Goal: Navigation & Orientation: Understand site structure

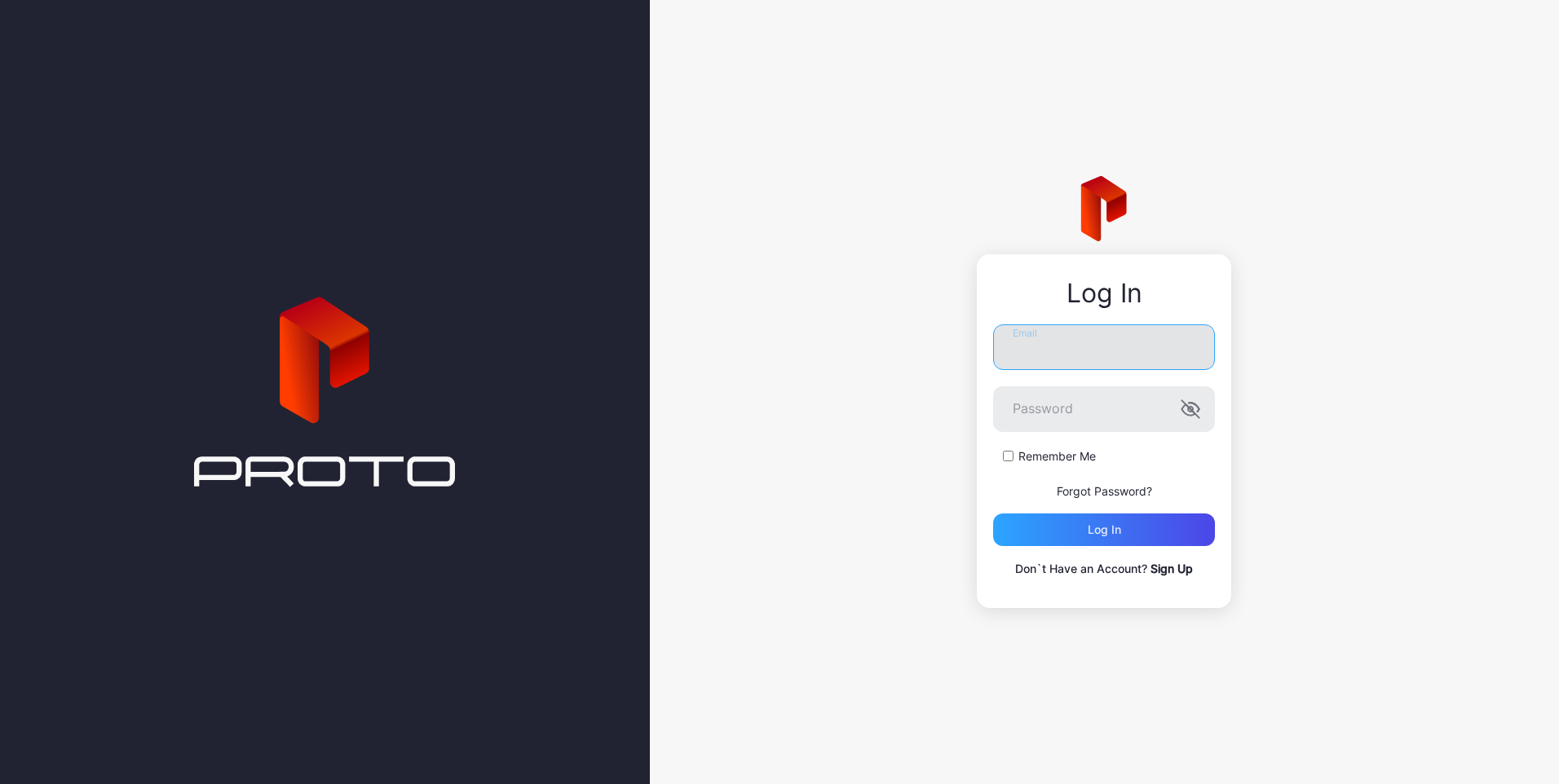
click at [1063, 362] on input "Email" at bounding box center [1104, 346] width 222 height 46
click at [1354, 323] on div "Log In Email Password Remember Me Forgot Password? Log in Don`t Have an Account…" at bounding box center [1104, 392] width 909 height 784
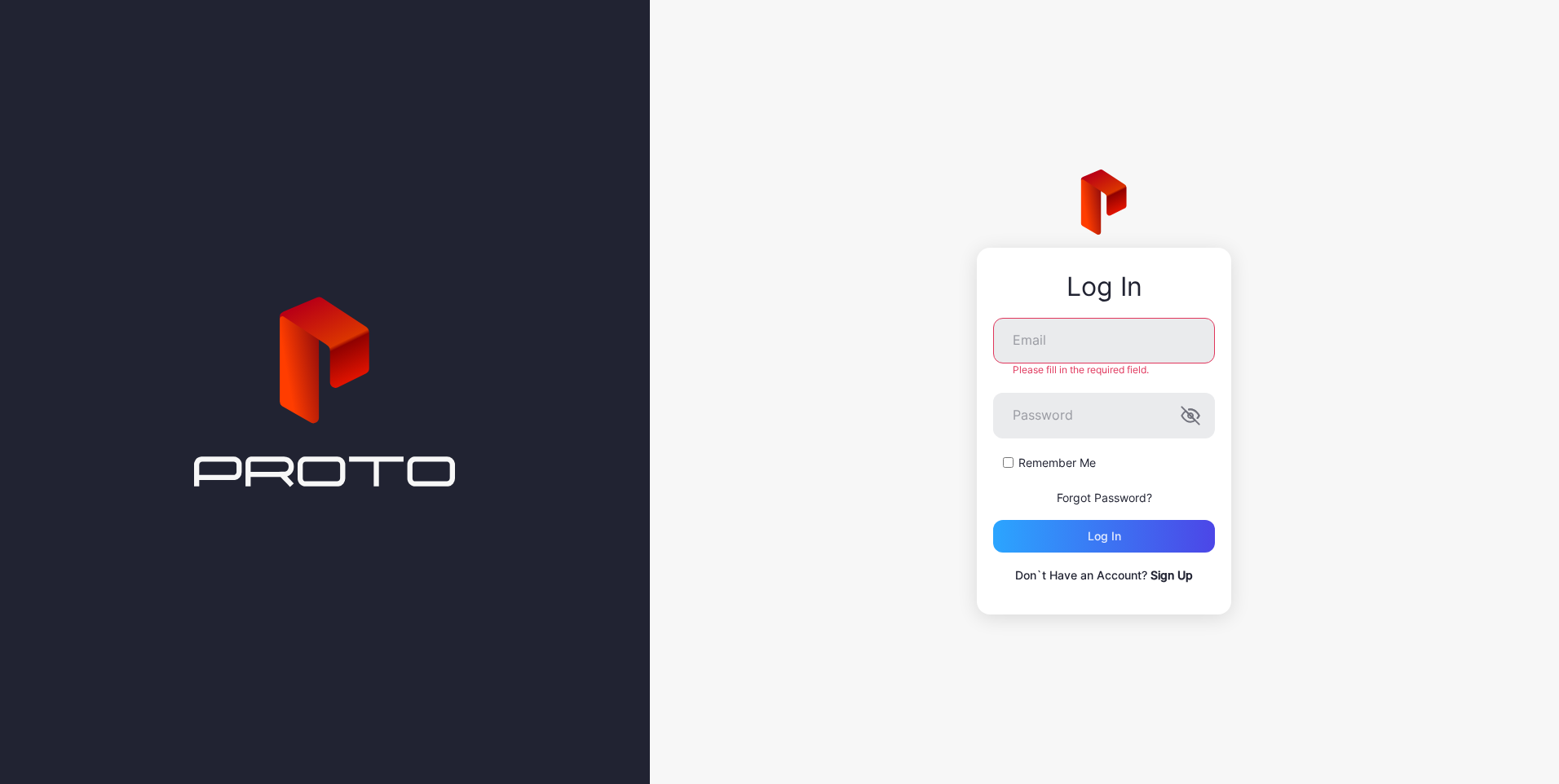
click at [1187, 572] on link "Sign Up" at bounding box center [1172, 575] width 43 height 14
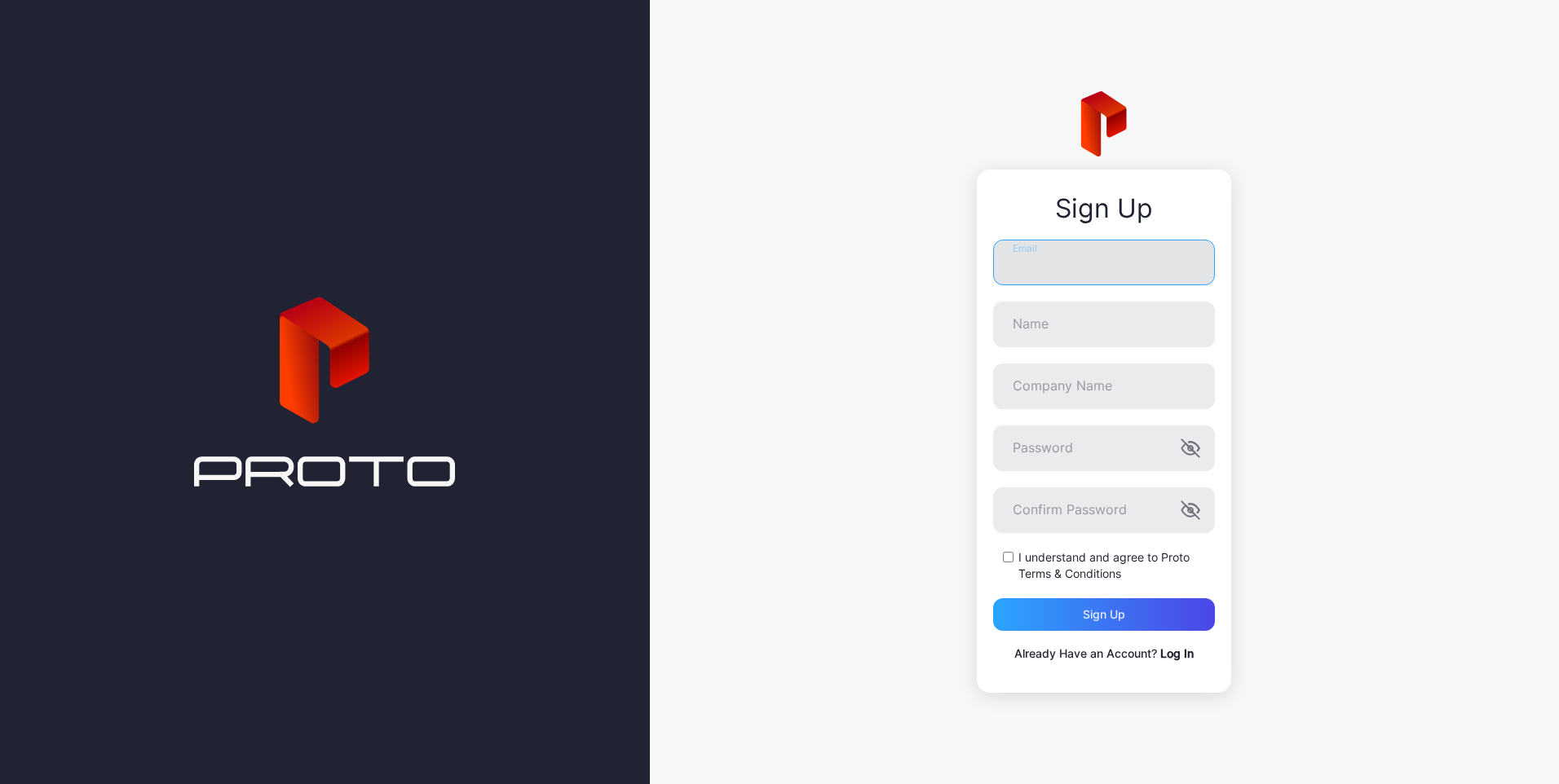
click at [1031, 276] on input "Email" at bounding box center [1104, 262] width 222 height 46
type input "**********"
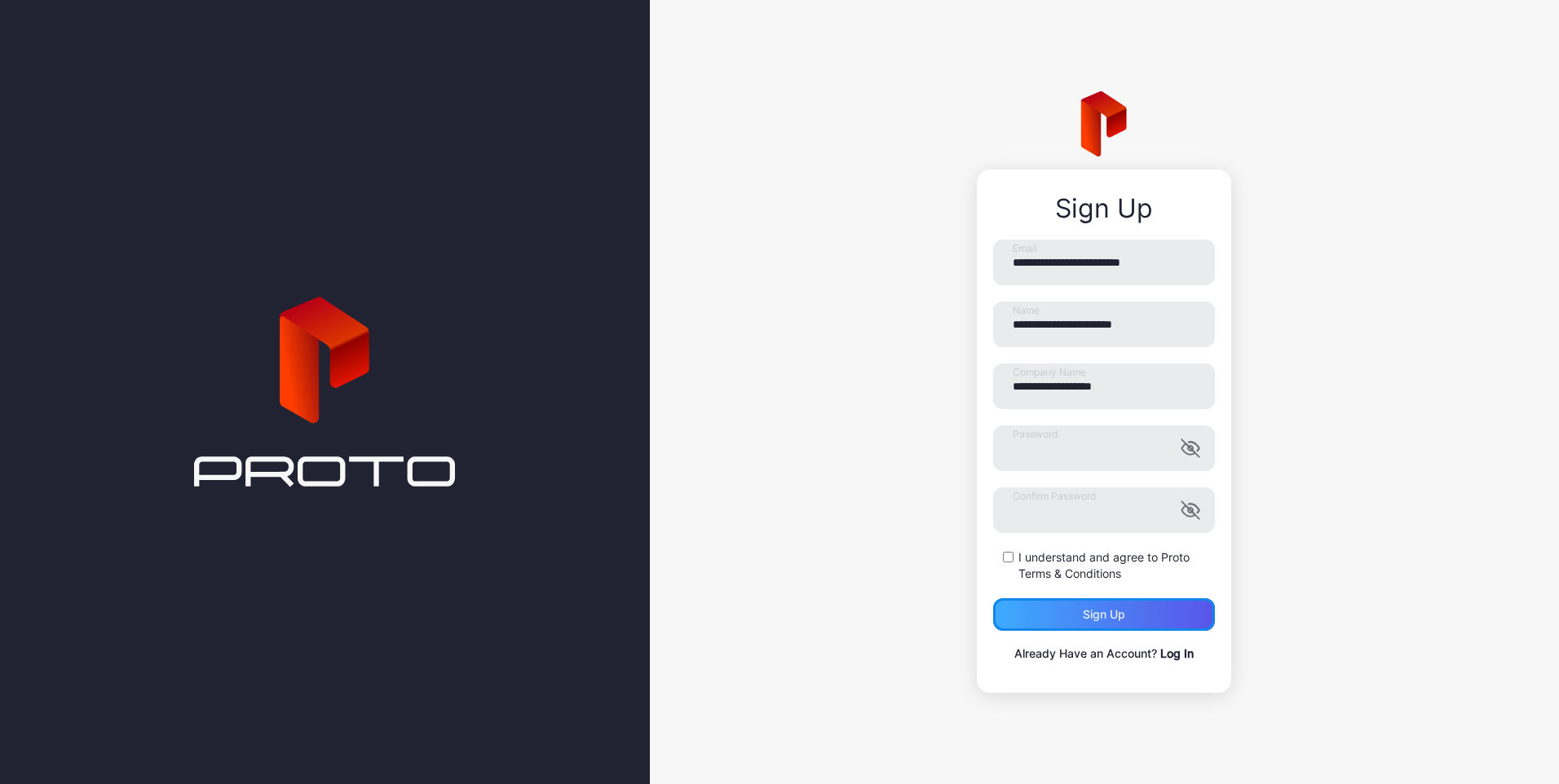
click at [1047, 616] on div "Sign up" at bounding box center [1104, 614] width 222 height 33
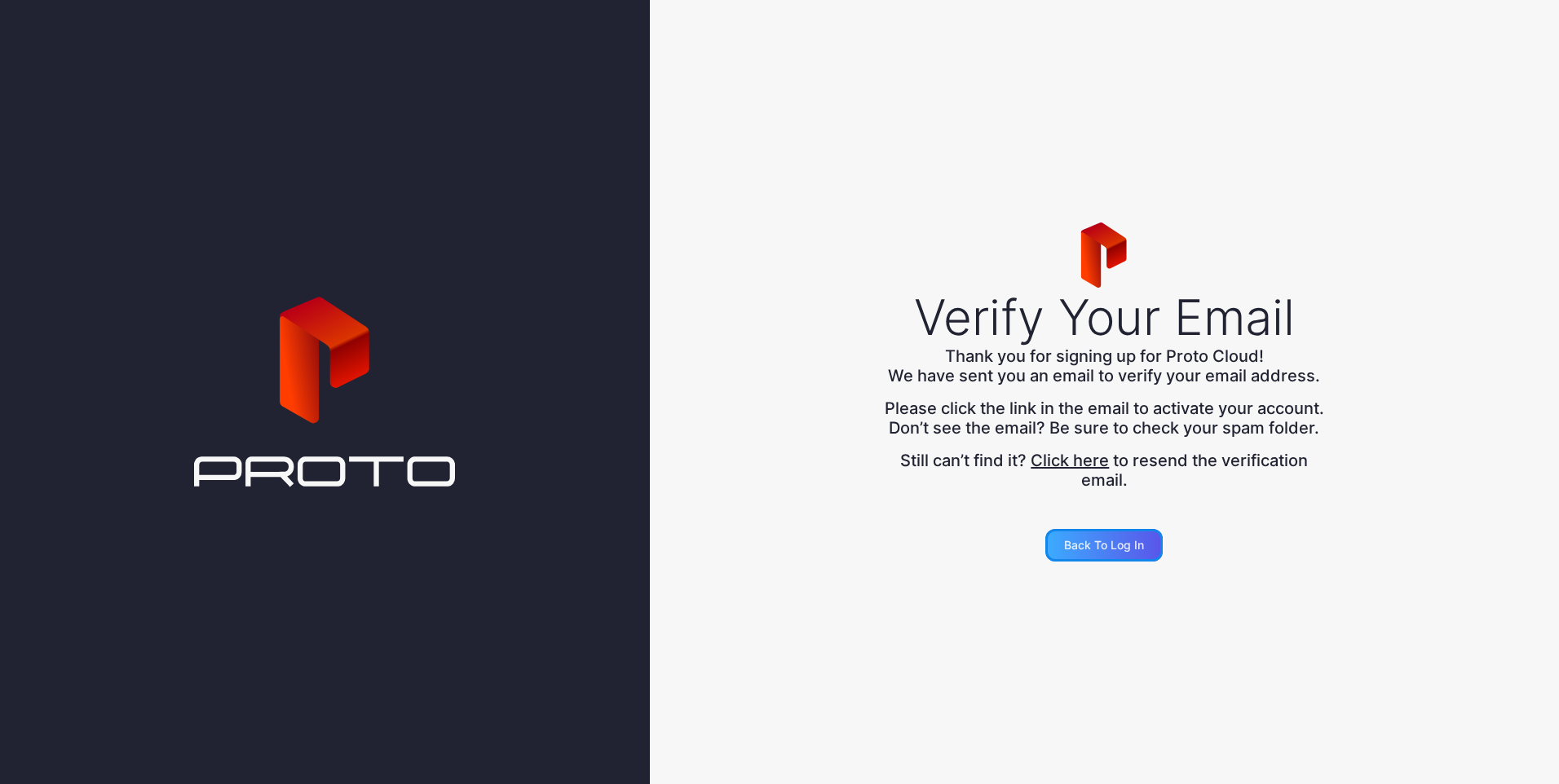
click at [1139, 552] on div "Back to Log in" at bounding box center [1104, 545] width 80 height 13
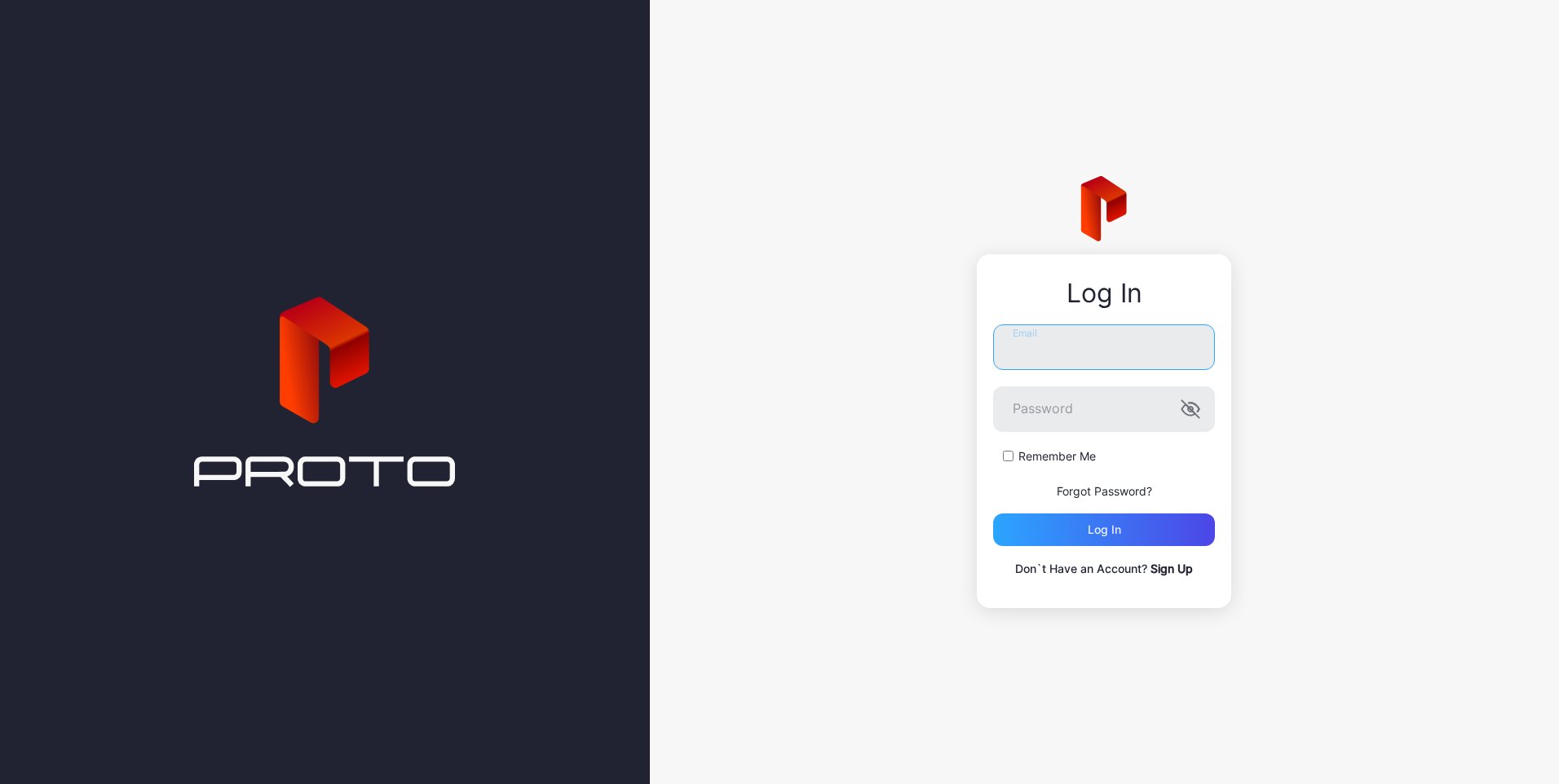
type input "**********"
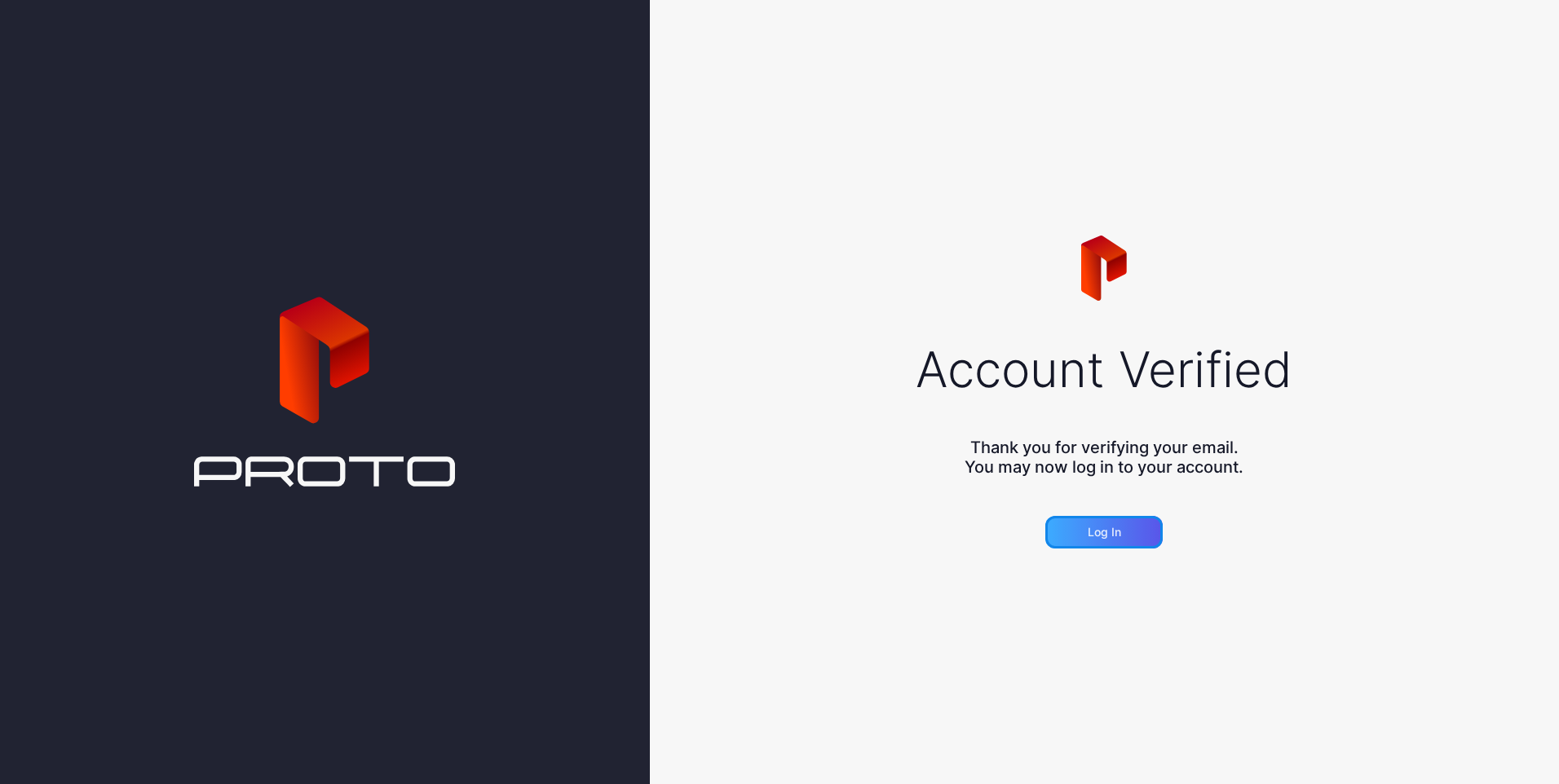
click at [1070, 529] on div "Log in" at bounding box center [1104, 531] width 117 height 33
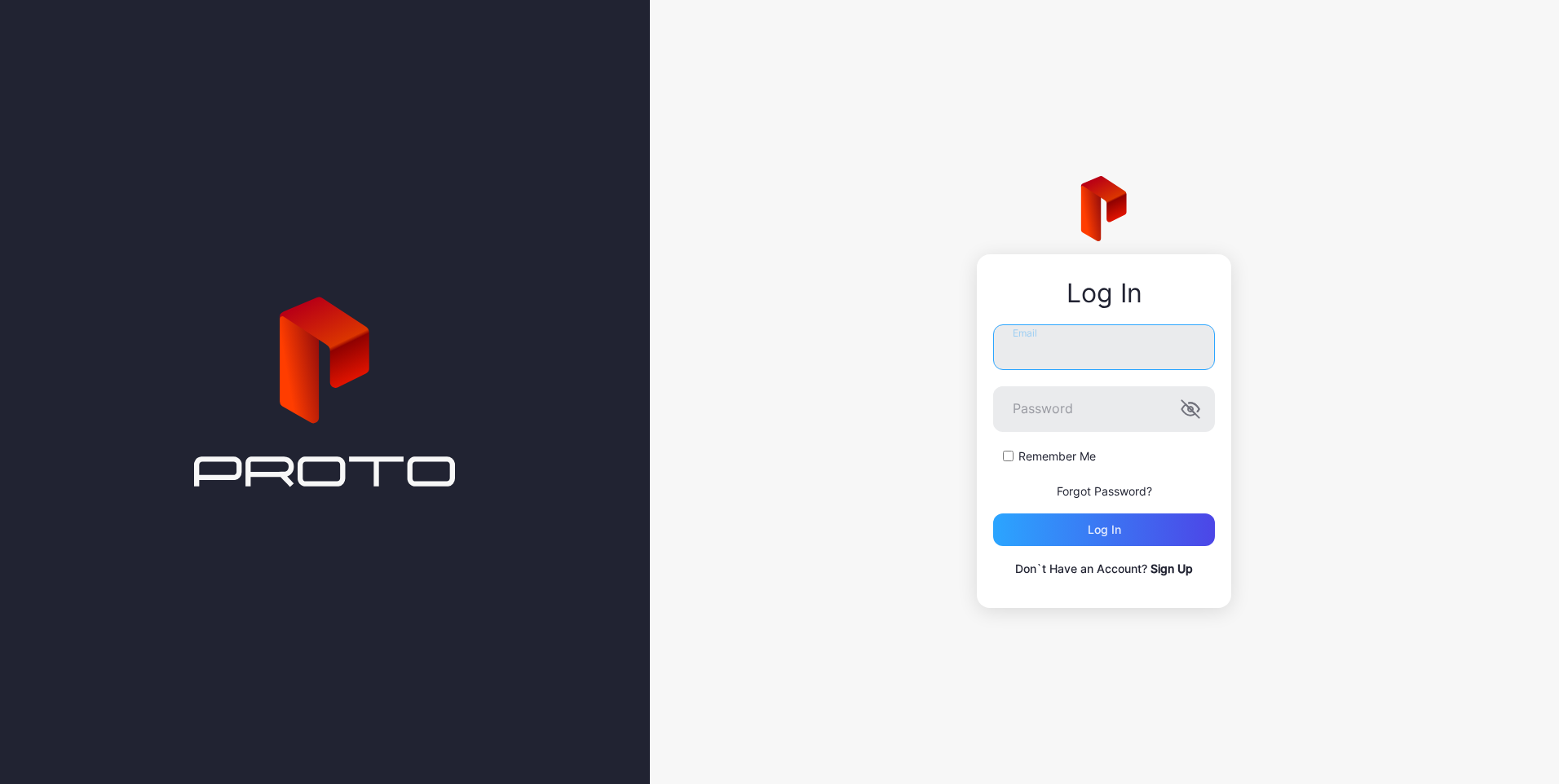
type input "**********"
click at [1110, 535] on div "Log in" at bounding box center [1105, 529] width 33 height 13
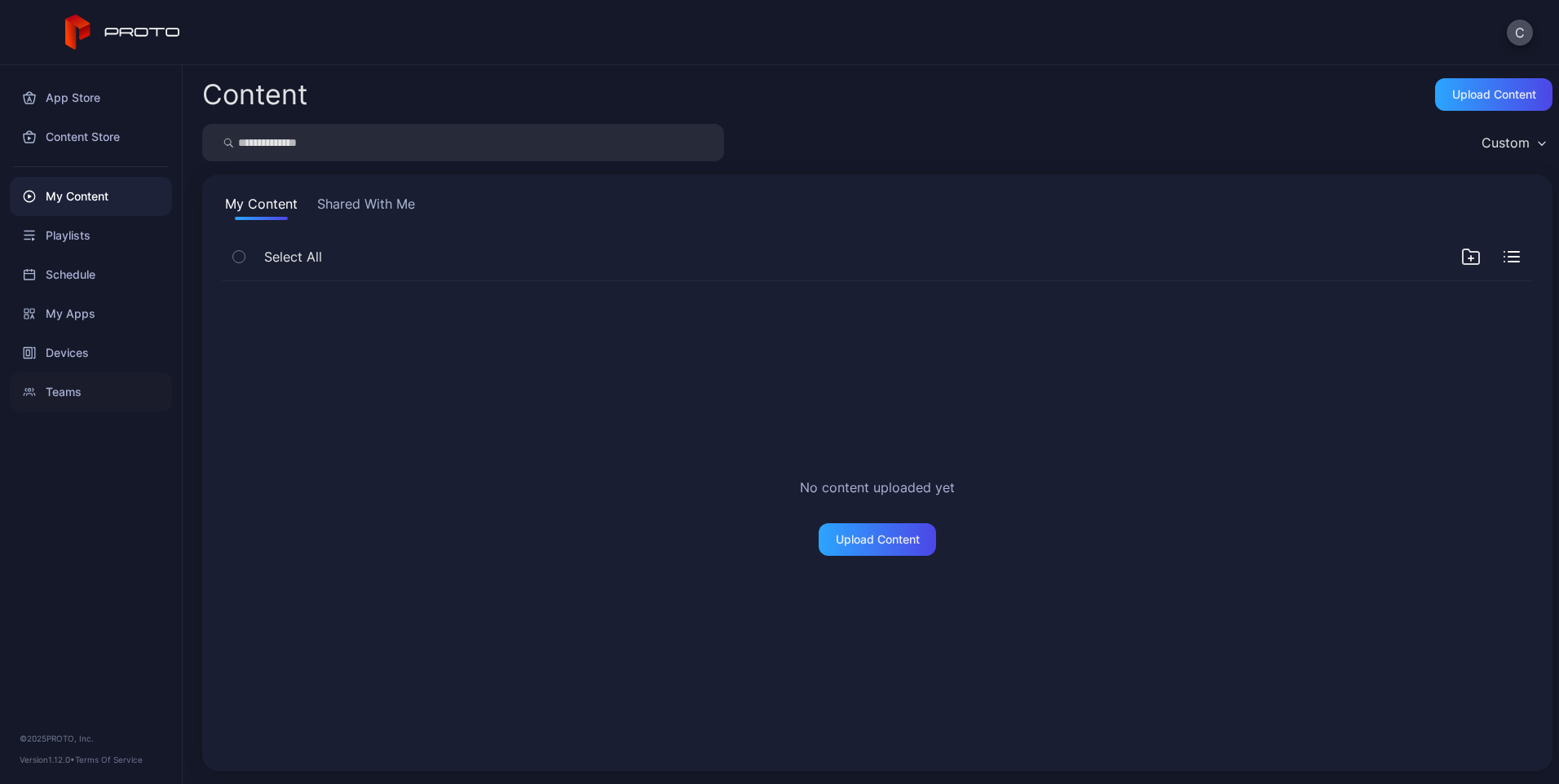
click at [53, 392] on div "Teams" at bounding box center [91, 392] width 163 height 39
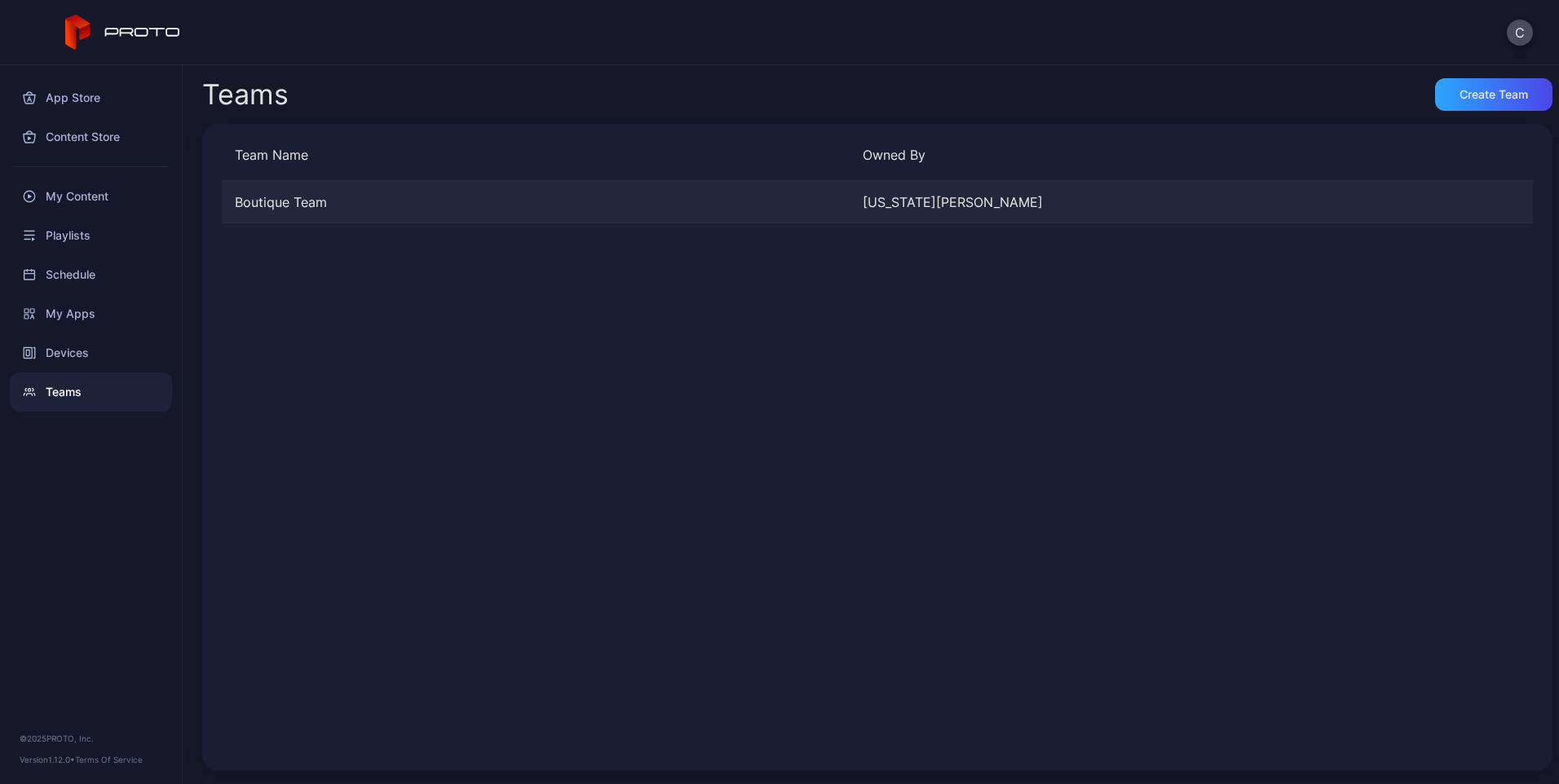
click at [305, 205] on div "Boutique Team" at bounding box center [536, 202] width 628 height 20
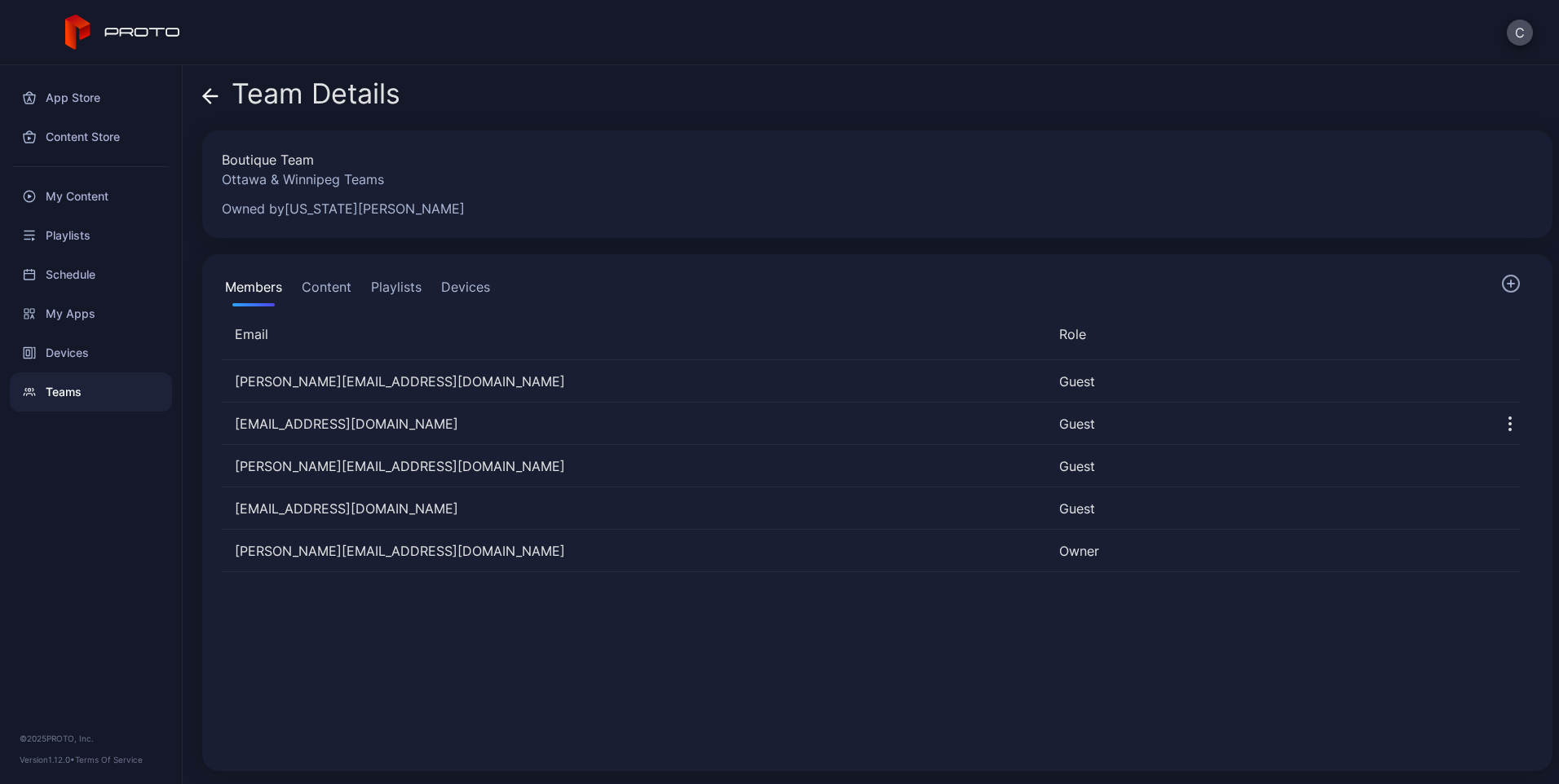
click at [319, 286] on button "Content" at bounding box center [326, 290] width 57 height 33
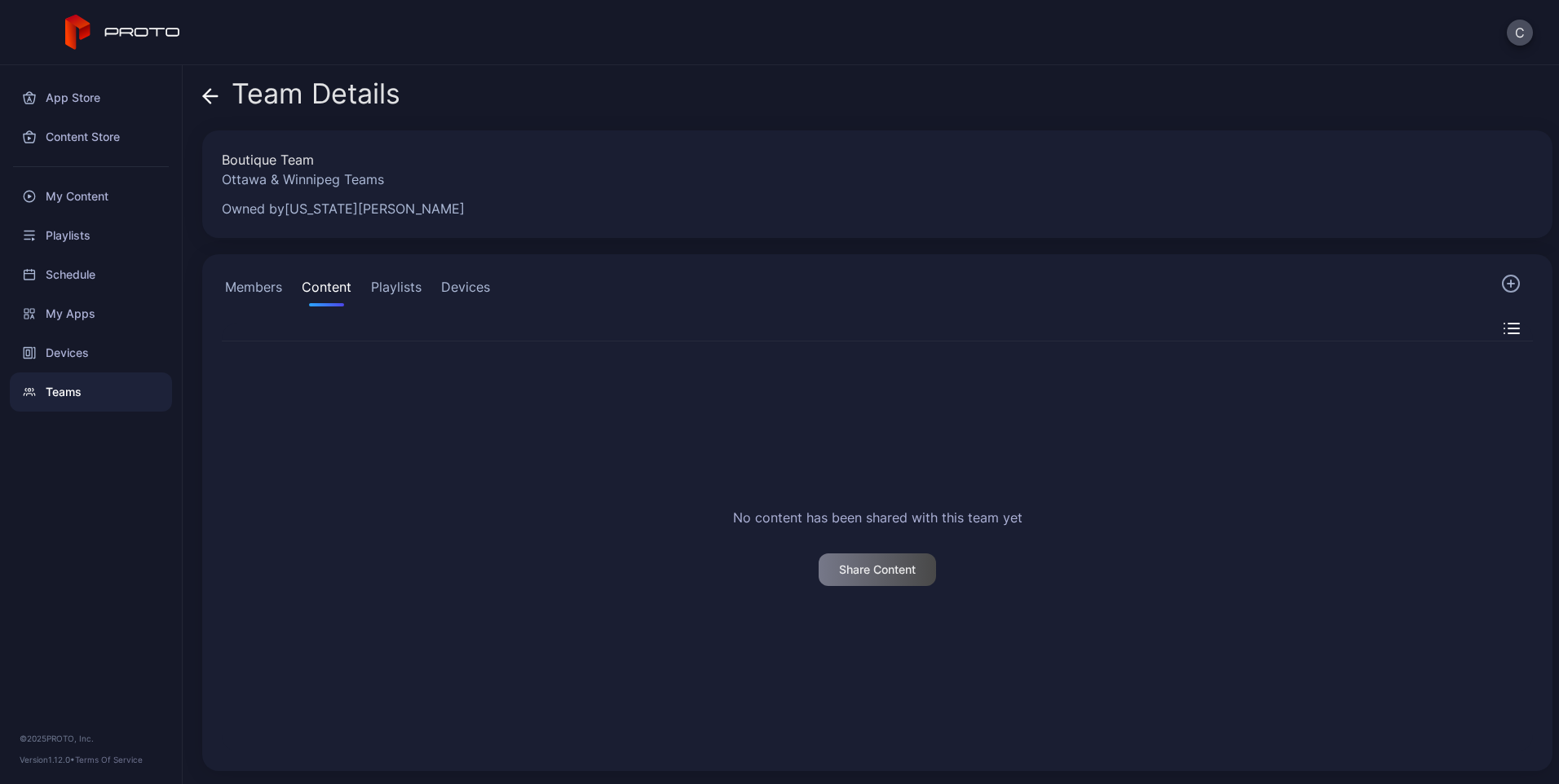
click at [410, 294] on button "Playlists" at bounding box center [396, 290] width 57 height 33
click at [452, 282] on button "Devices" at bounding box center [465, 290] width 56 height 33
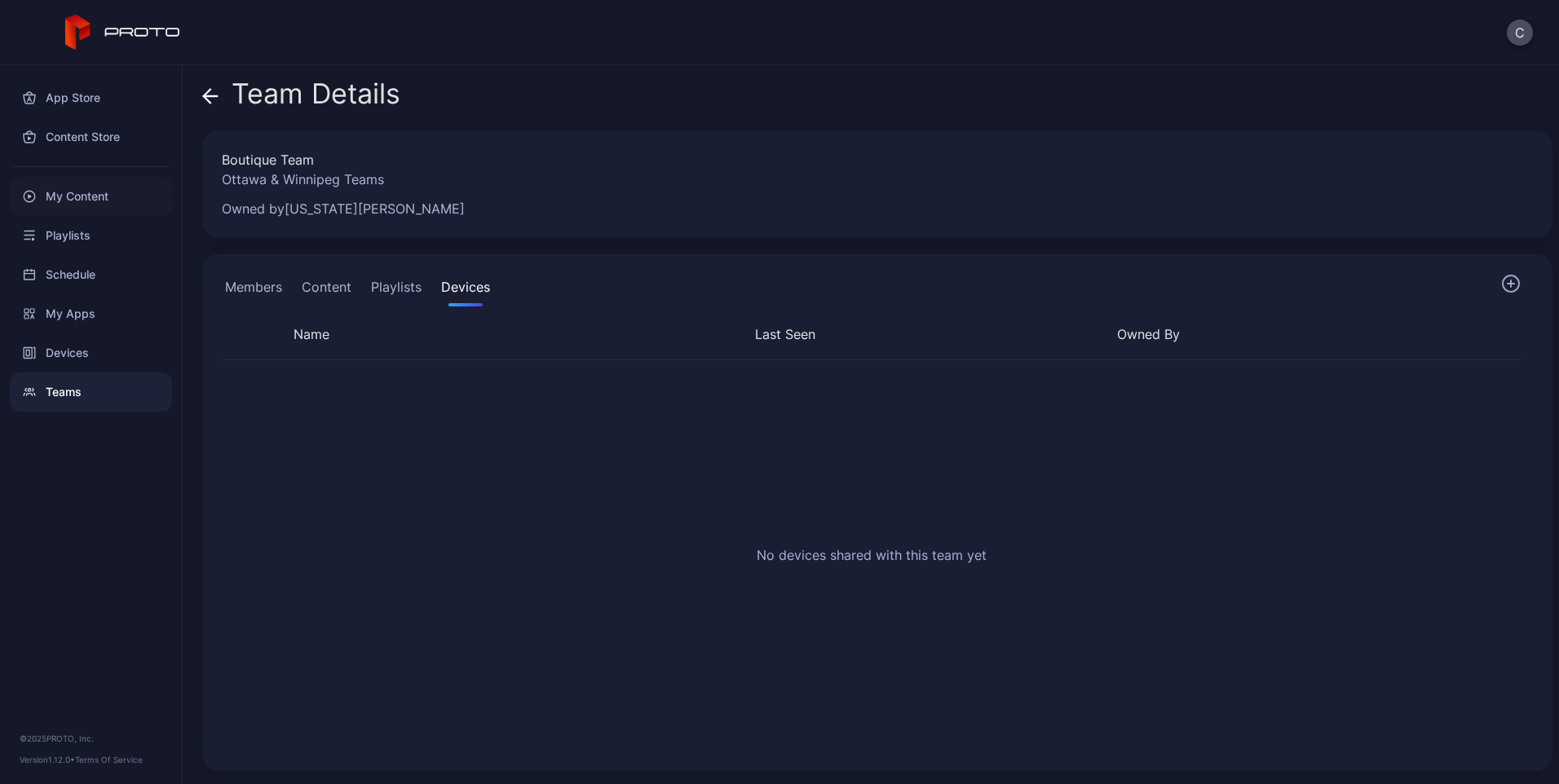
click at [99, 195] on div "My Content" at bounding box center [91, 196] width 163 height 39
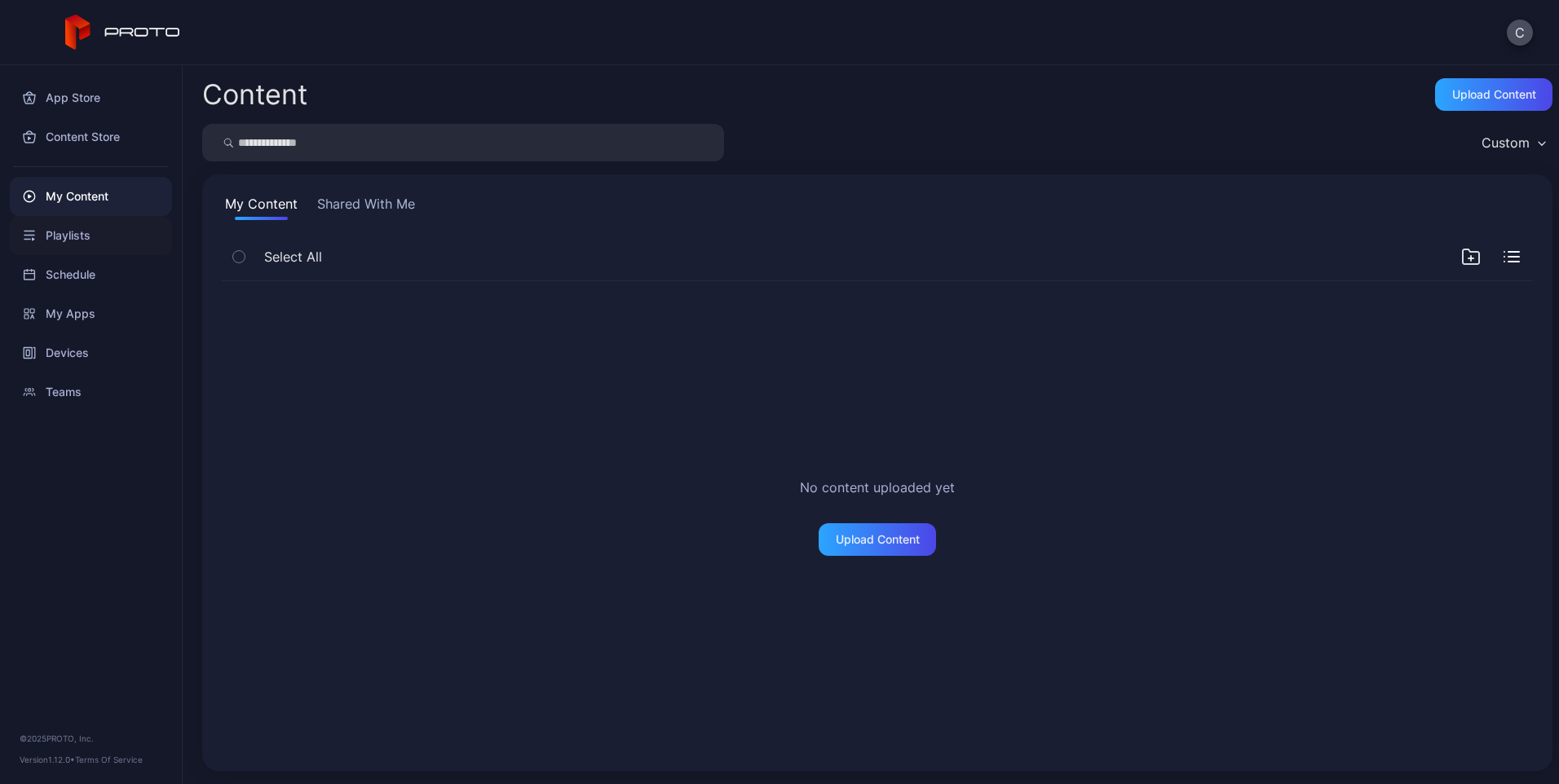
click at [116, 231] on div "Playlists" at bounding box center [91, 236] width 163 height 39
click at [46, 380] on div "Teams" at bounding box center [91, 392] width 163 height 39
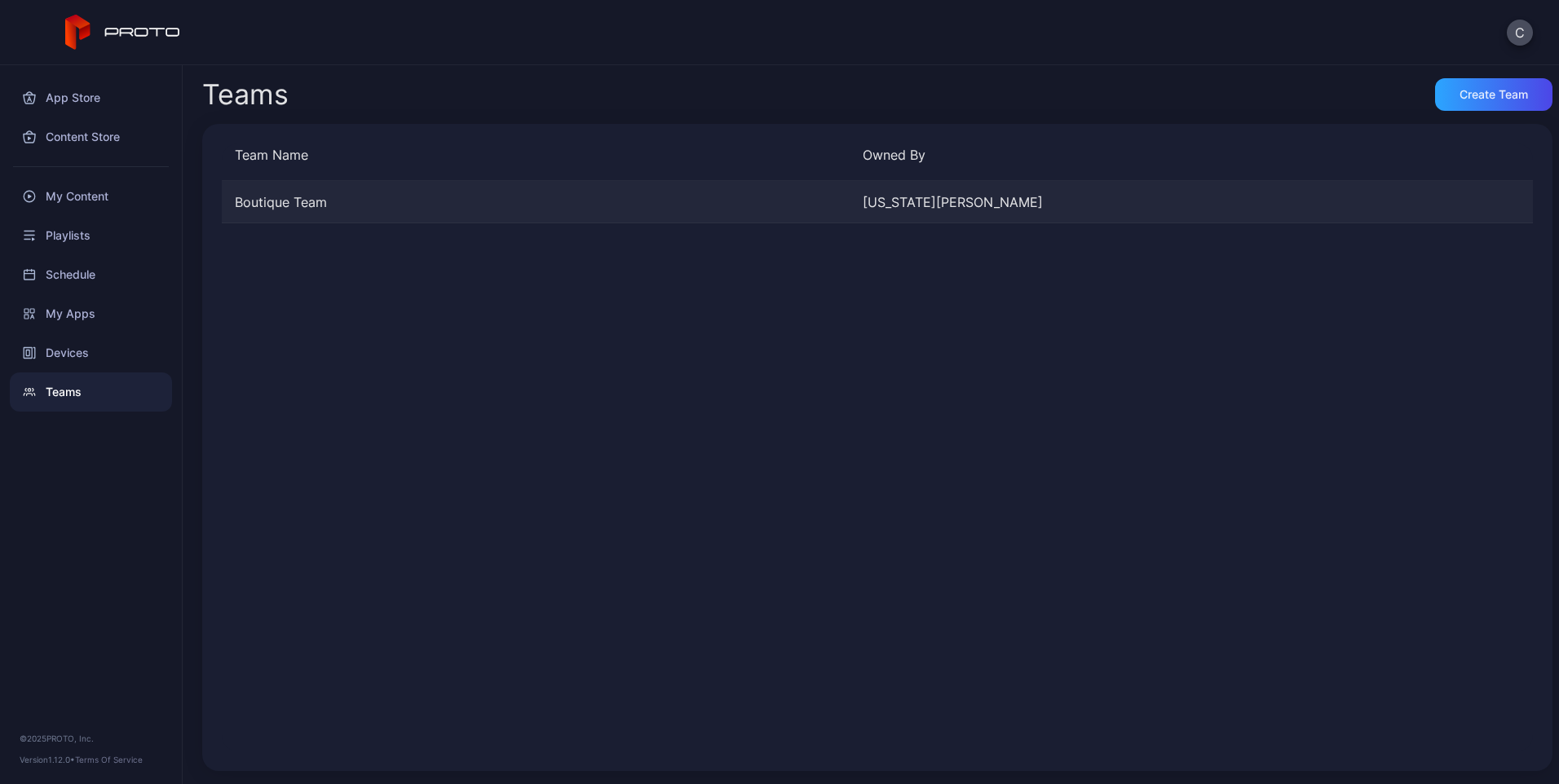
click at [334, 215] on div "Boutique Team [US_STATE][PERSON_NAME]" at bounding box center [877, 203] width 1311 height 43
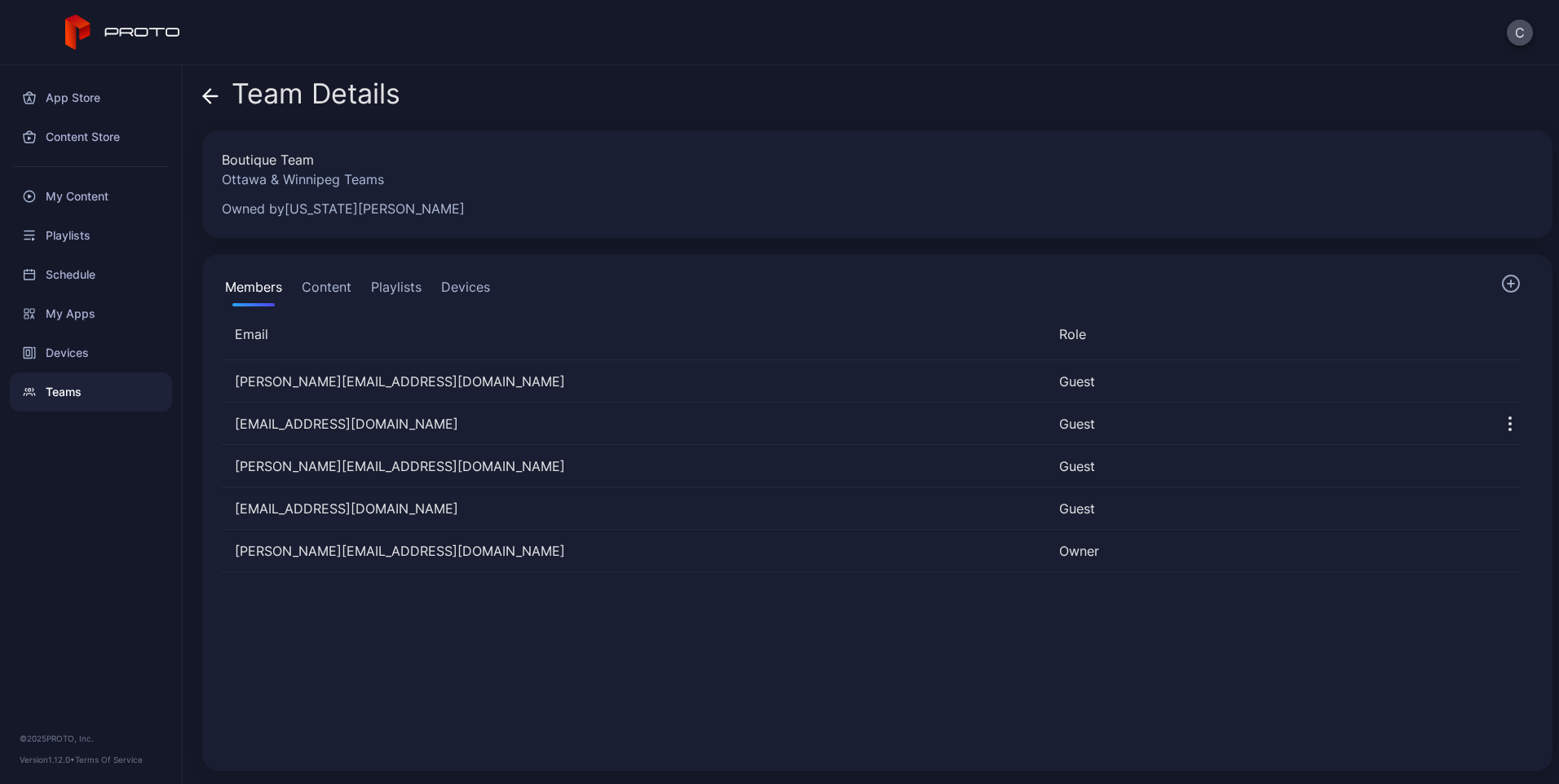
click at [487, 278] on button "Devices" at bounding box center [465, 290] width 56 height 33
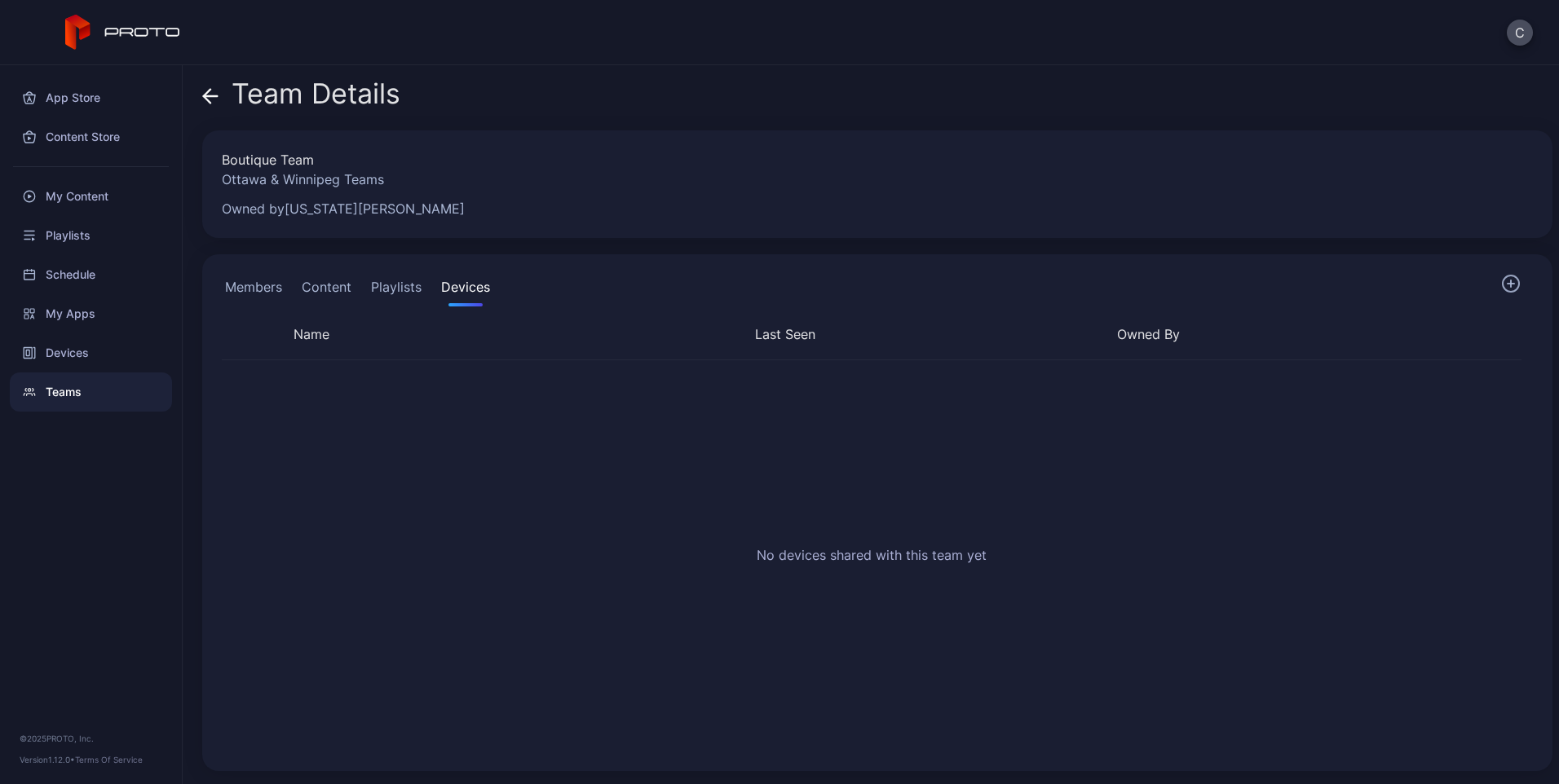
click at [420, 296] on button "Playlists" at bounding box center [396, 290] width 57 height 33
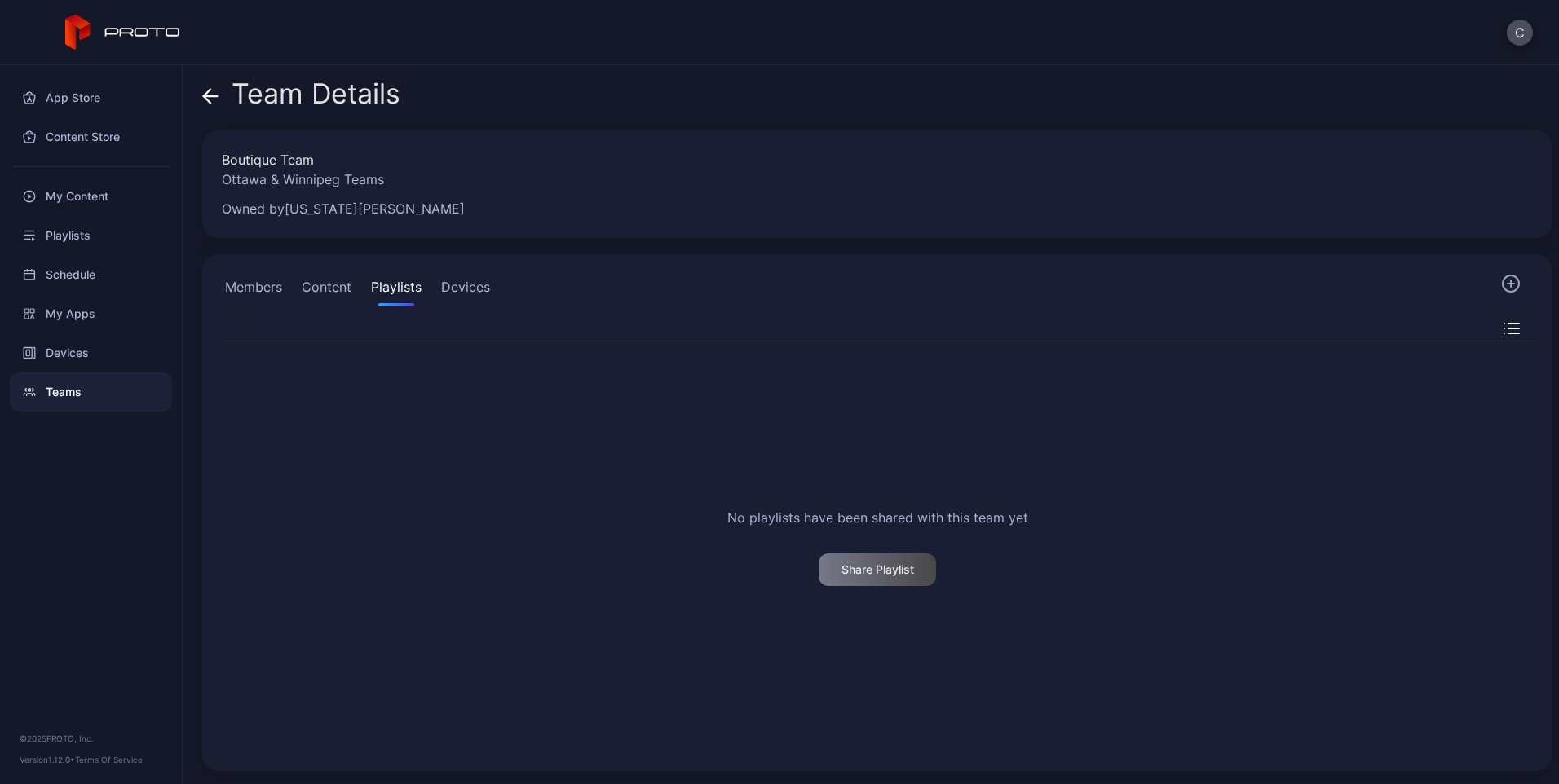
click at [324, 274] on button "Content" at bounding box center [326, 290] width 57 height 33
click at [266, 296] on button "Members" at bounding box center [254, 290] width 63 height 33
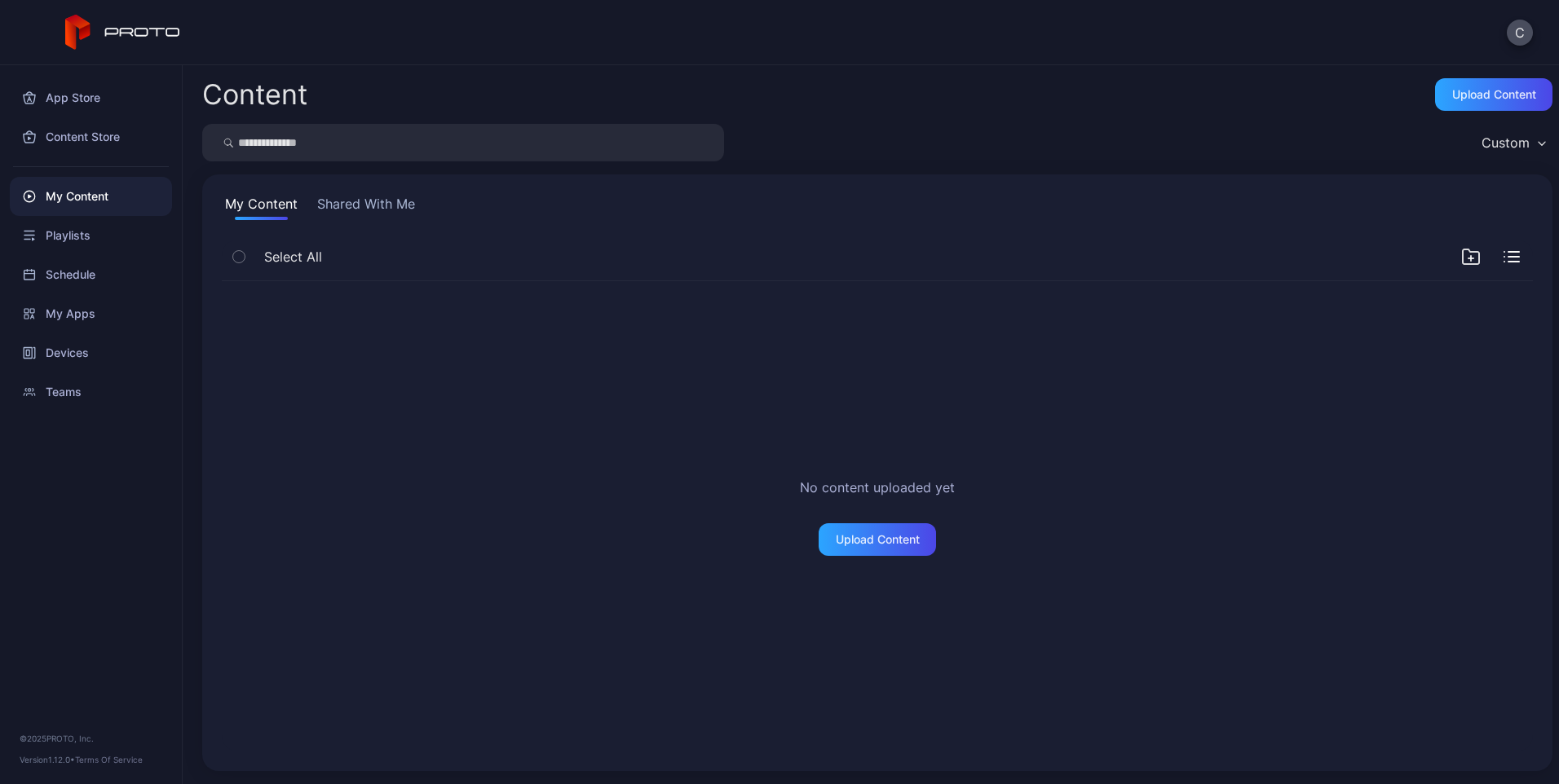
click at [386, 199] on button "Shared With Me" at bounding box center [366, 207] width 104 height 26
click at [85, 390] on div "Teams" at bounding box center [91, 392] width 163 height 39
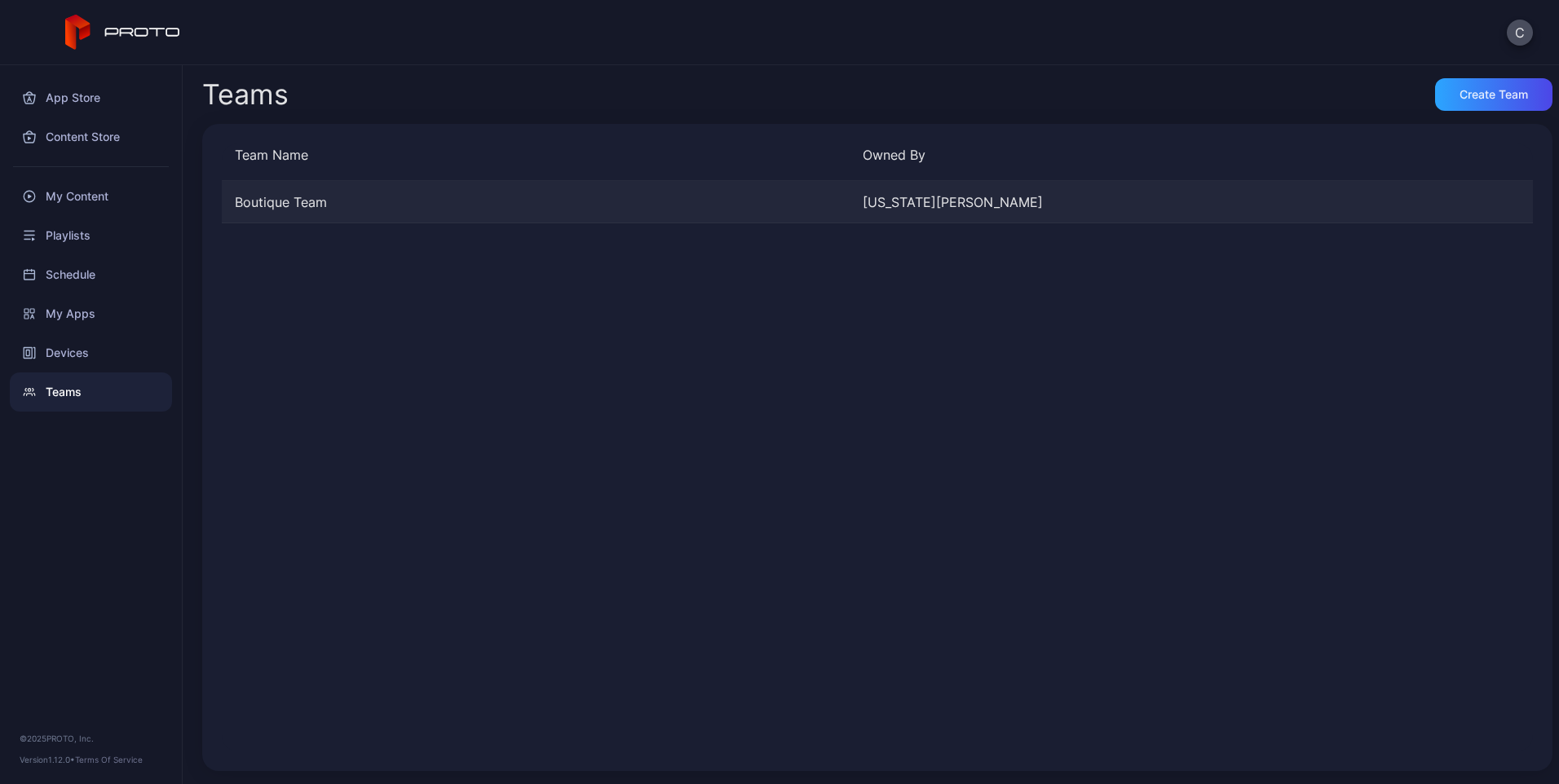
click at [373, 183] on div "Boutique Team [US_STATE][PERSON_NAME]" at bounding box center [877, 203] width 1311 height 43
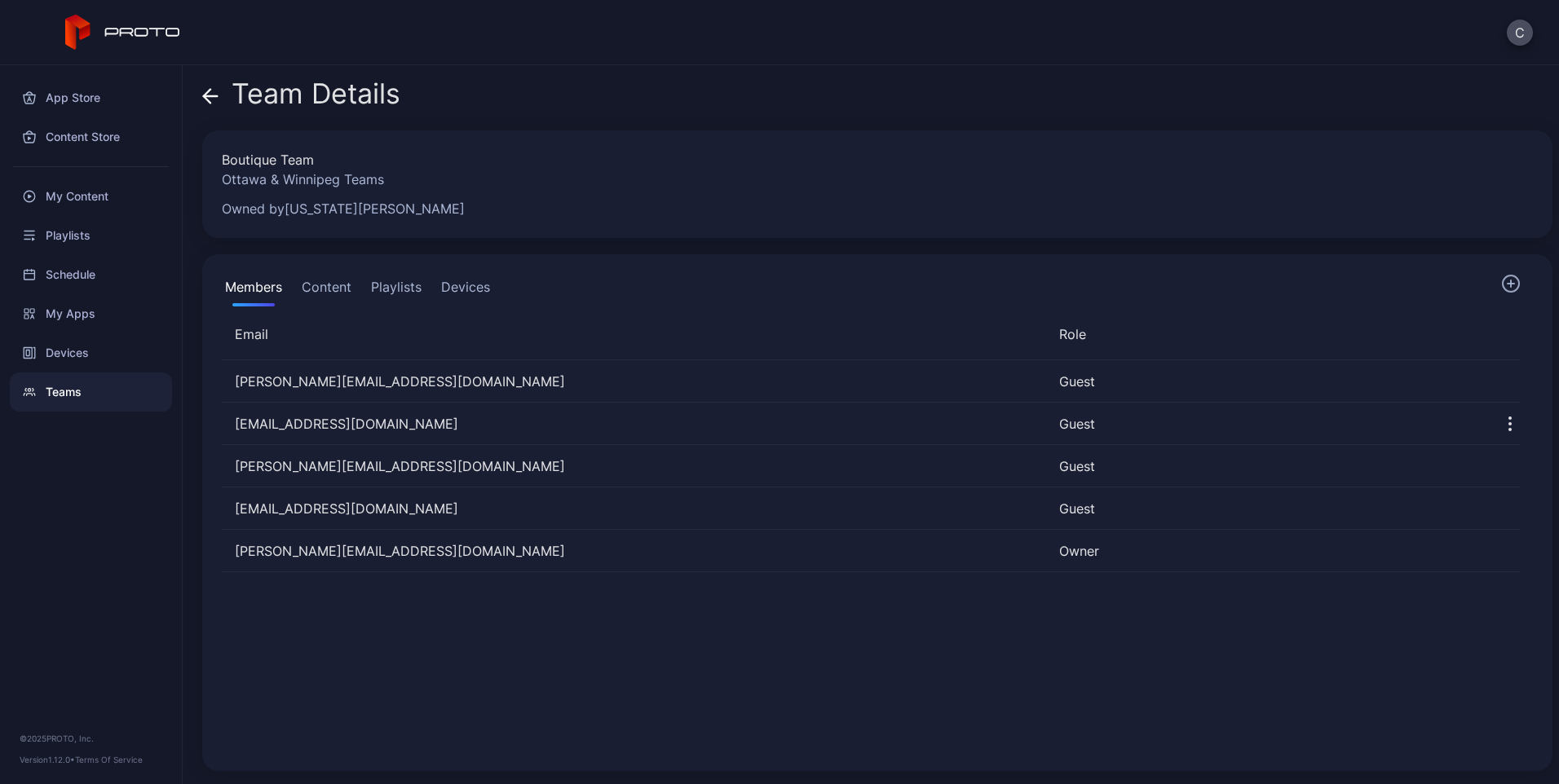
click at [339, 290] on button "Content" at bounding box center [326, 290] width 57 height 33
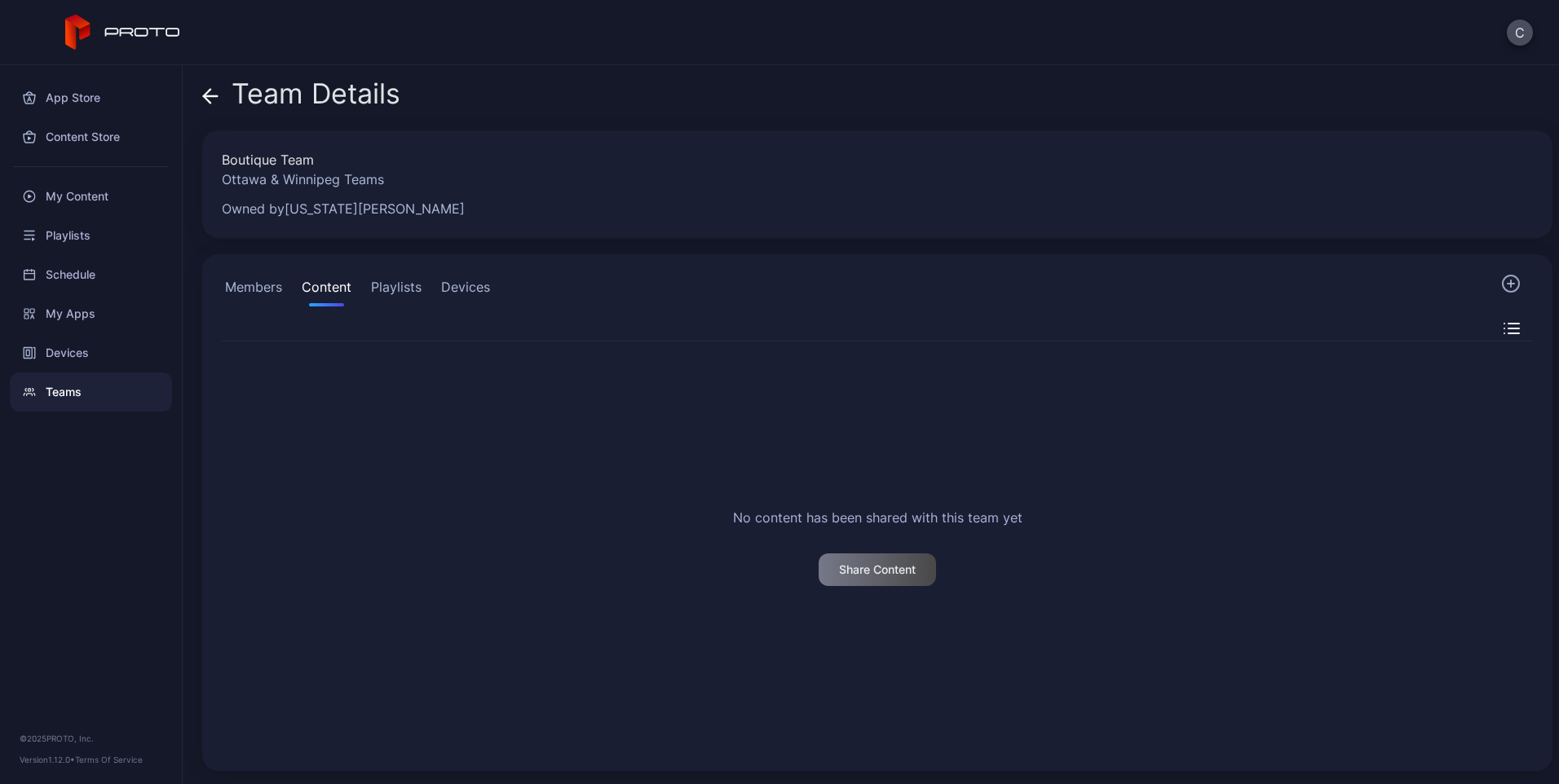
drag, startPoint x: 385, startPoint y: 296, endPoint x: 401, endPoint y: 298, distance: 16.1
click at [386, 296] on button "Playlists" at bounding box center [396, 290] width 57 height 33
drag, startPoint x: 465, startPoint y: 290, endPoint x: 439, endPoint y: 284, distance: 26.7
click at [465, 290] on button "Devices" at bounding box center [465, 290] width 56 height 33
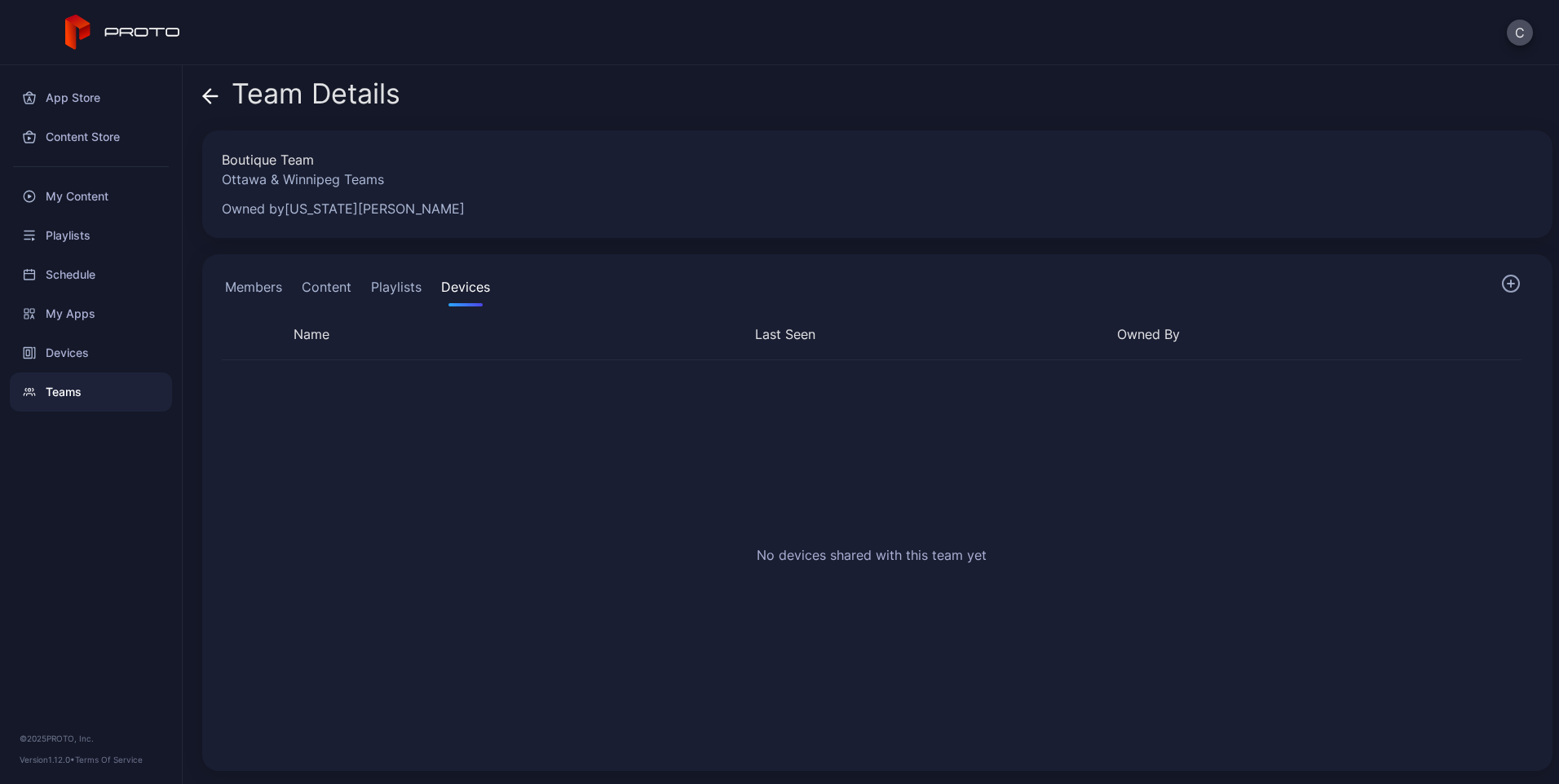
click at [207, 104] on span at bounding box center [211, 93] width 17 height 31
